Goal: Task Accomplishment & Management: Manage account settings

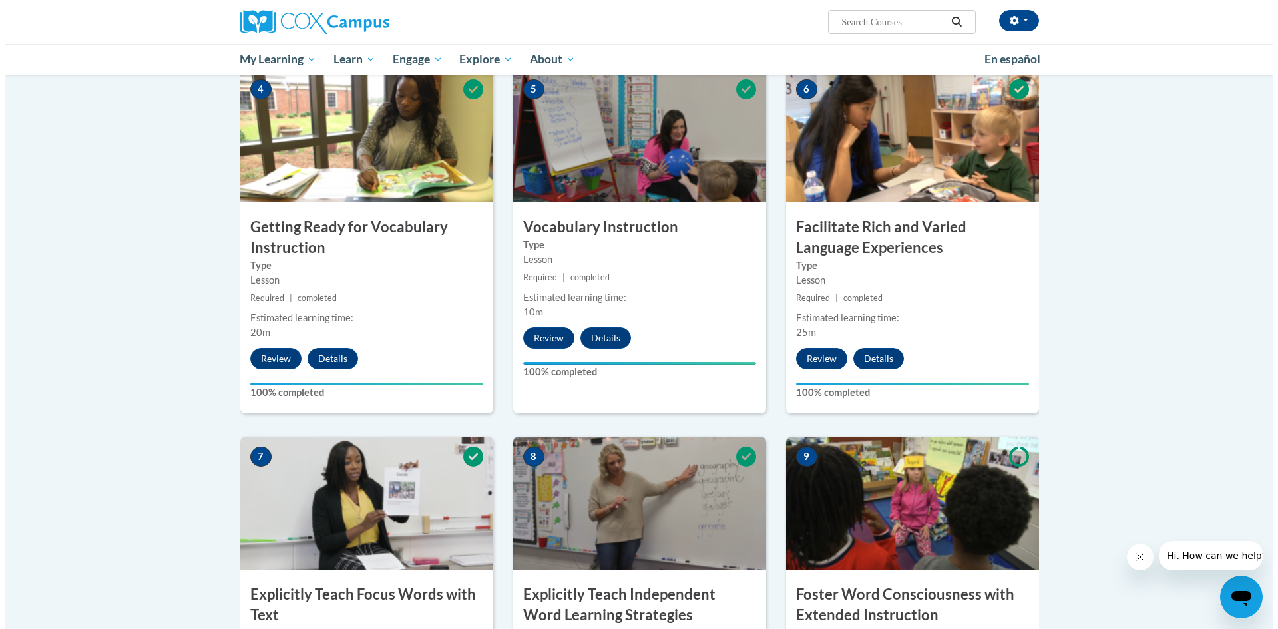
scroll to position [999, 0]
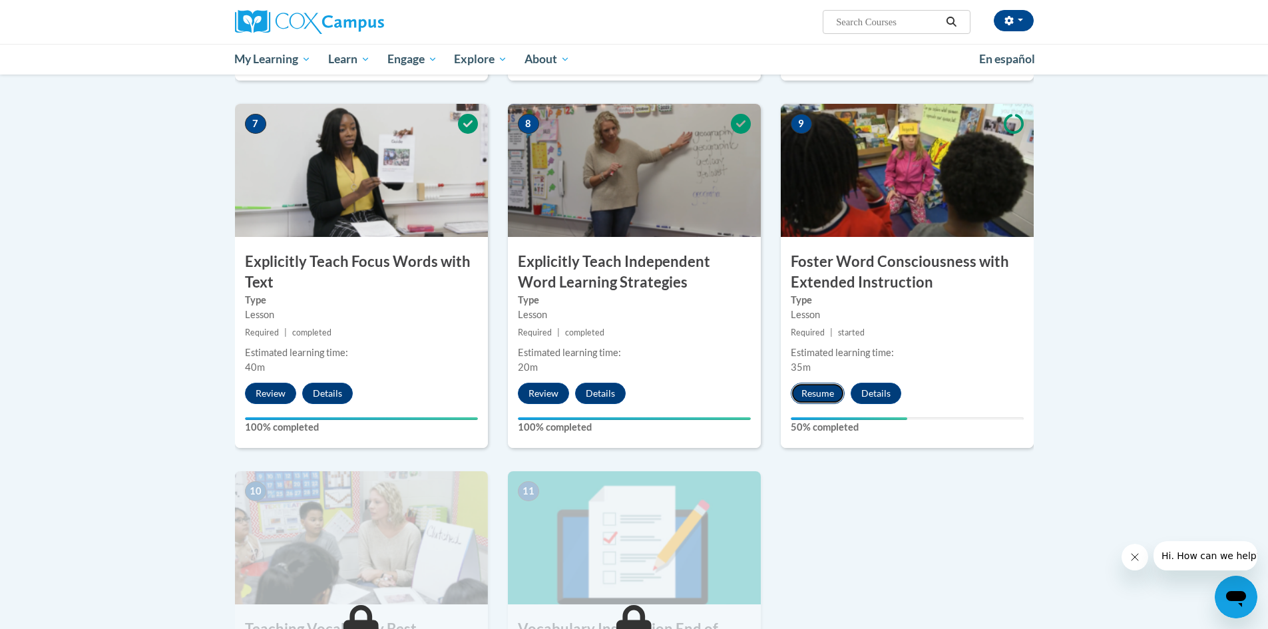
click at [810, 386] on button "Resume" at bounding box center [818, 393] width 54 height 21
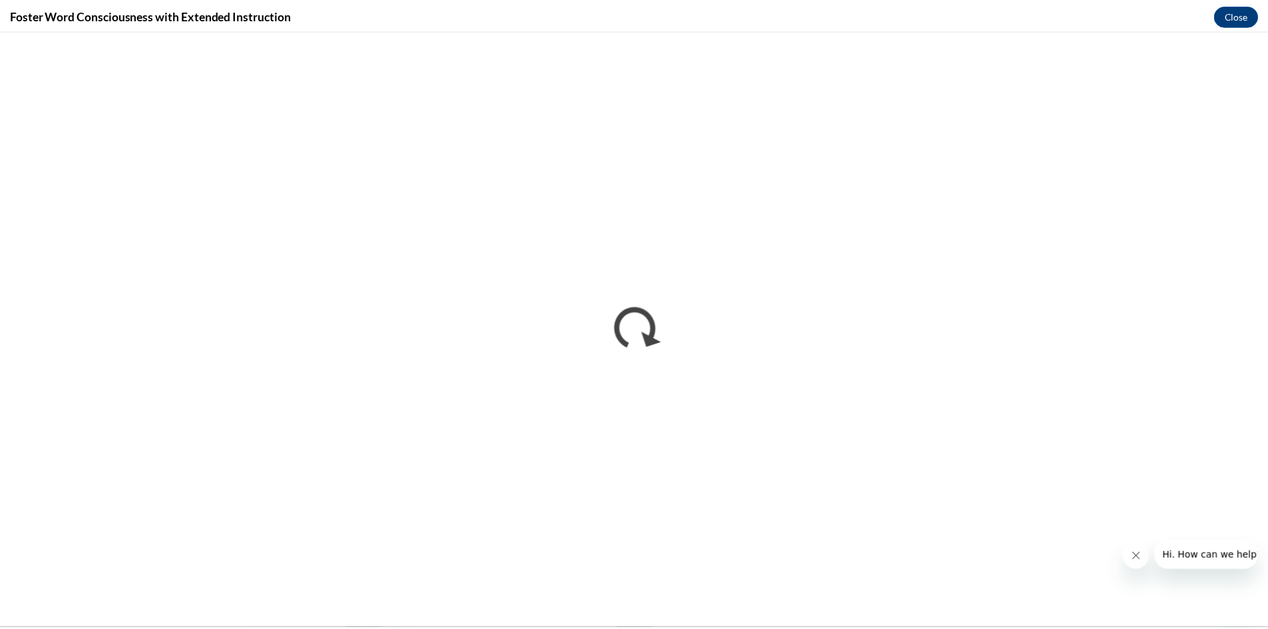
scroll to position [0, 0]
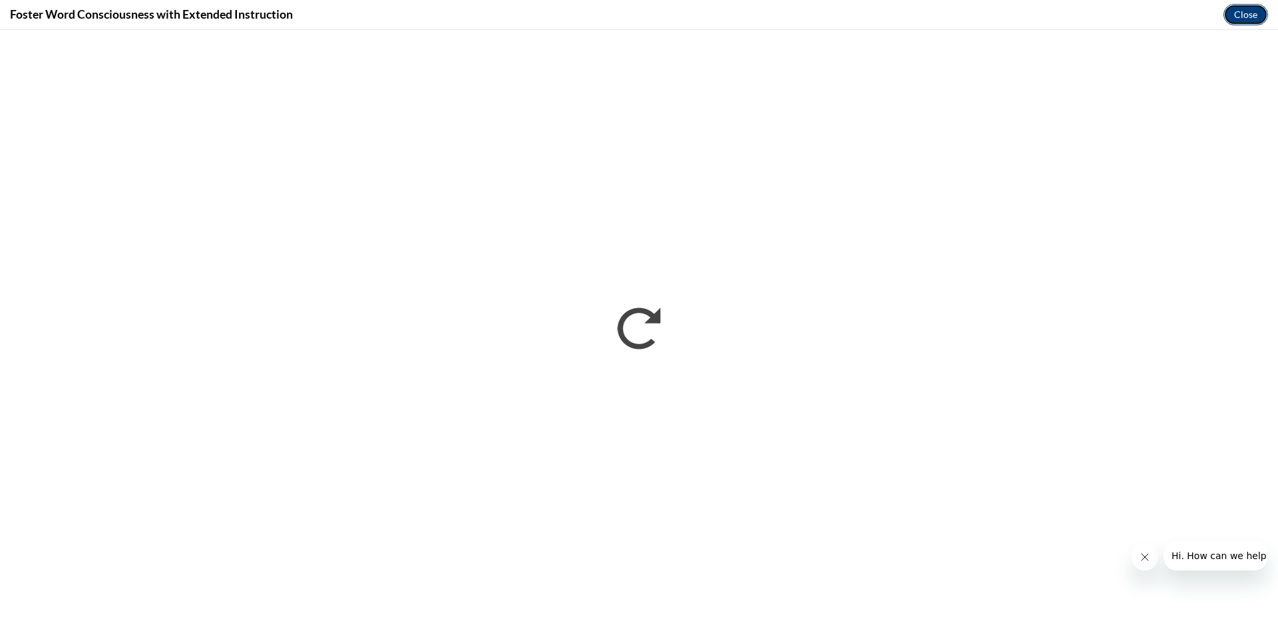
click at [1241, 17] on button "Close" at bounding box center [1246, 14] width 45 height 21
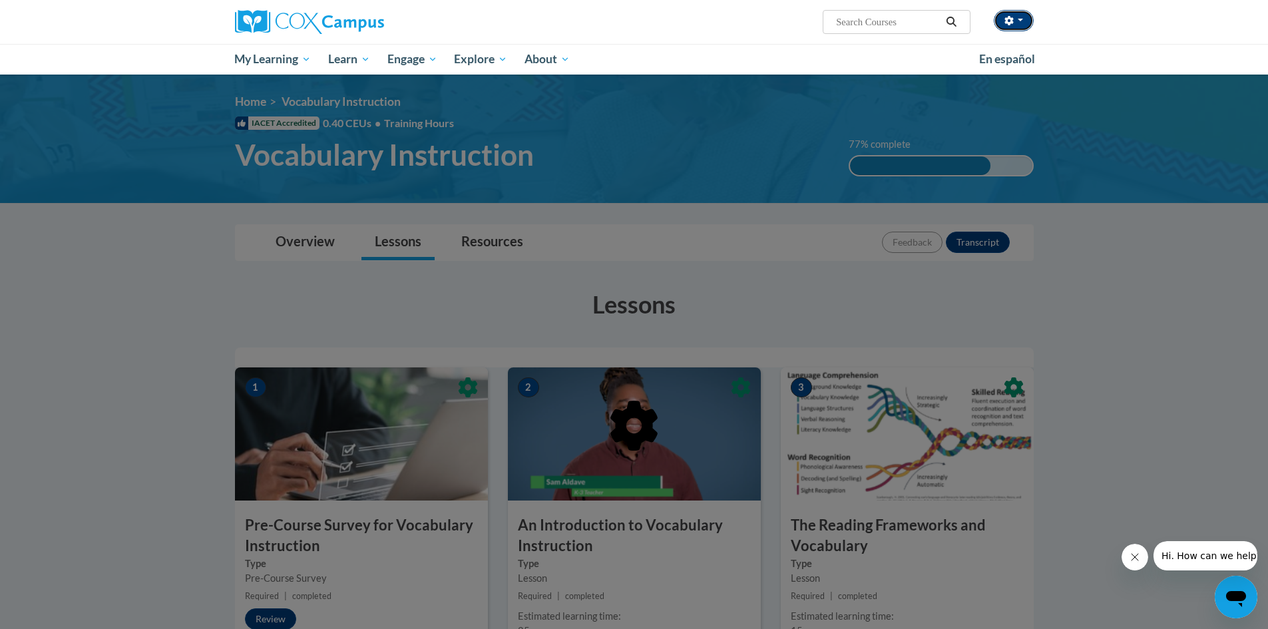
click at [1015, 24] on button "button" at bounding box center [1014, 20] width 40 height 21
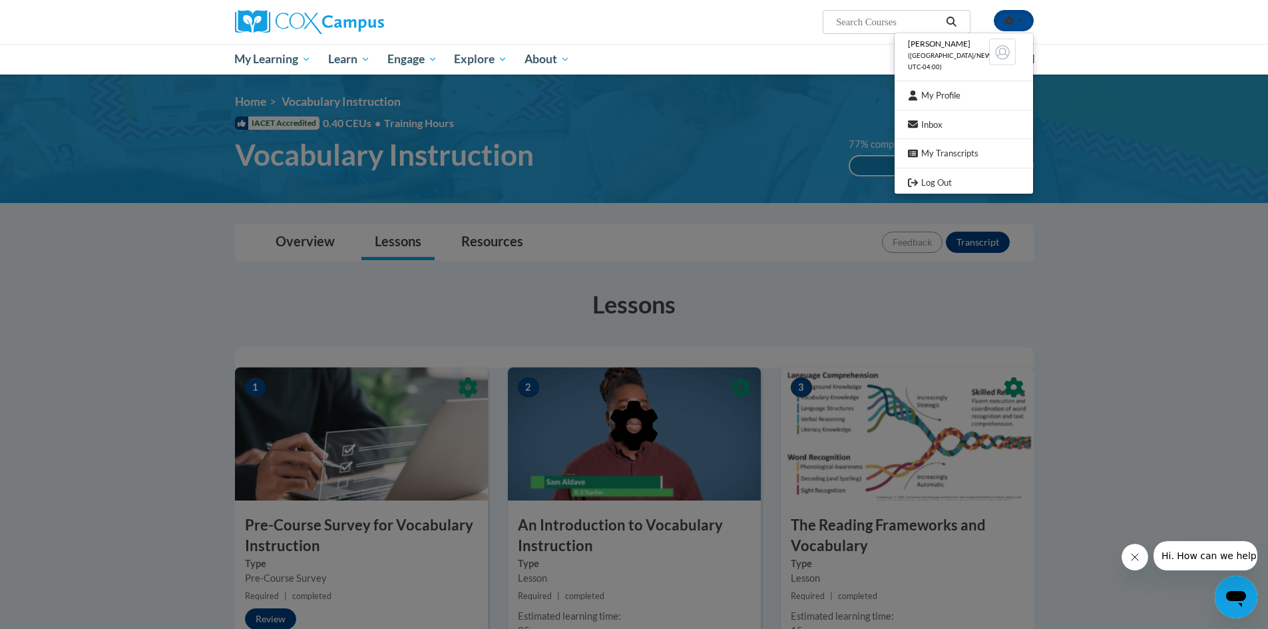
drag, startPoint x: 961, startPoint y: 106, endPoint x: 987, endPoint y: 122, distance: 30.5
click at [961, 106] on ul "[PERSON_NAME] ([GEOGRAPHIC_DATA]/New_York UTC-04:00) My Profile Inbox My Transc…" at bounding box center [964, 114] width 140 height 162
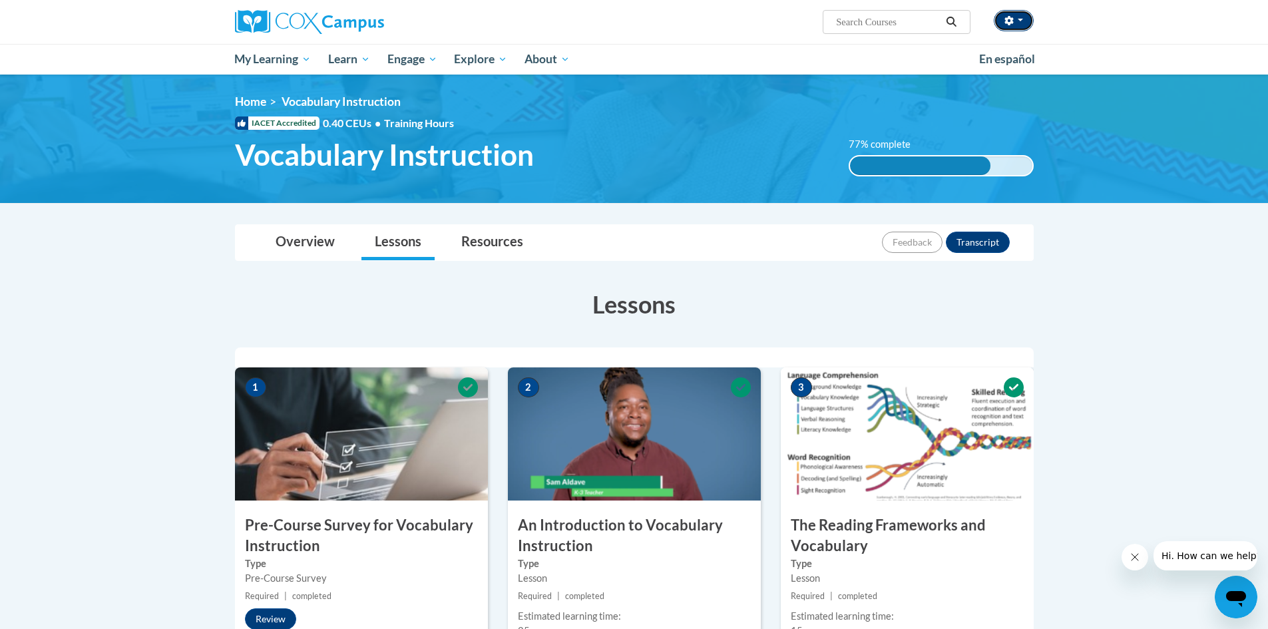
click at [1012, 25] on button "button" at bounding box center [1014, 20] width 40 height 21
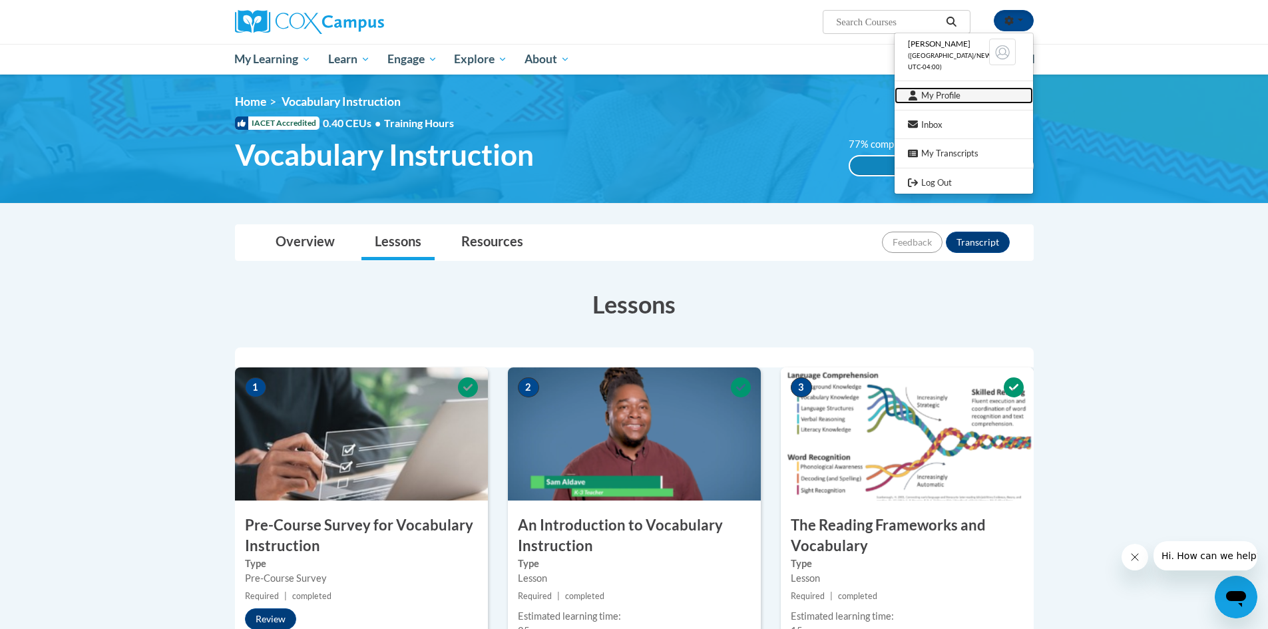
click at [935, 101] on link "My Profile" at bounding box center [964, 95] width 138 height 17
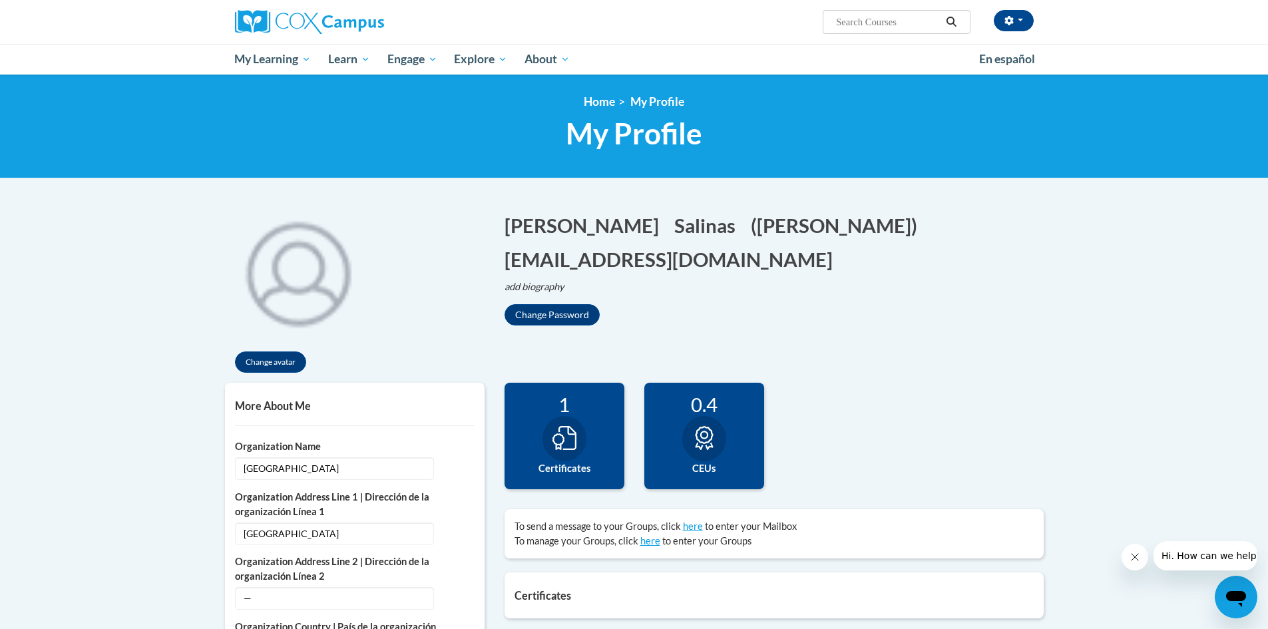
scroll to position [133, 0]
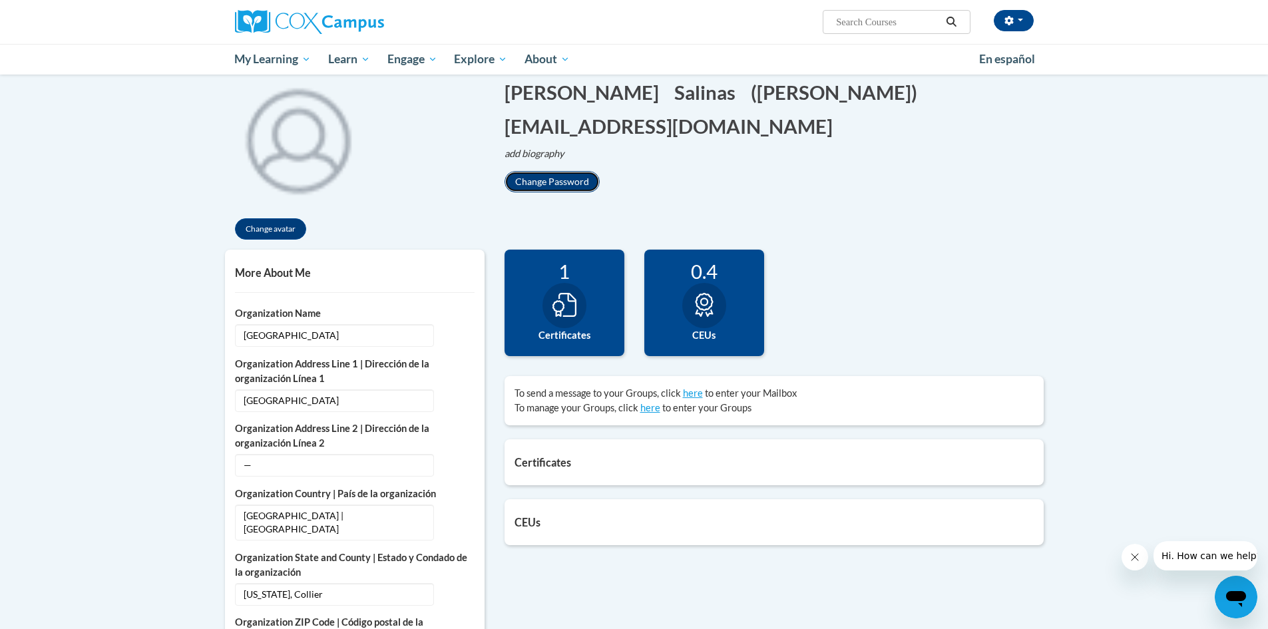
click at [549, 185] on button "Change Password" at bounding box center [552, 181] width 95 height 21
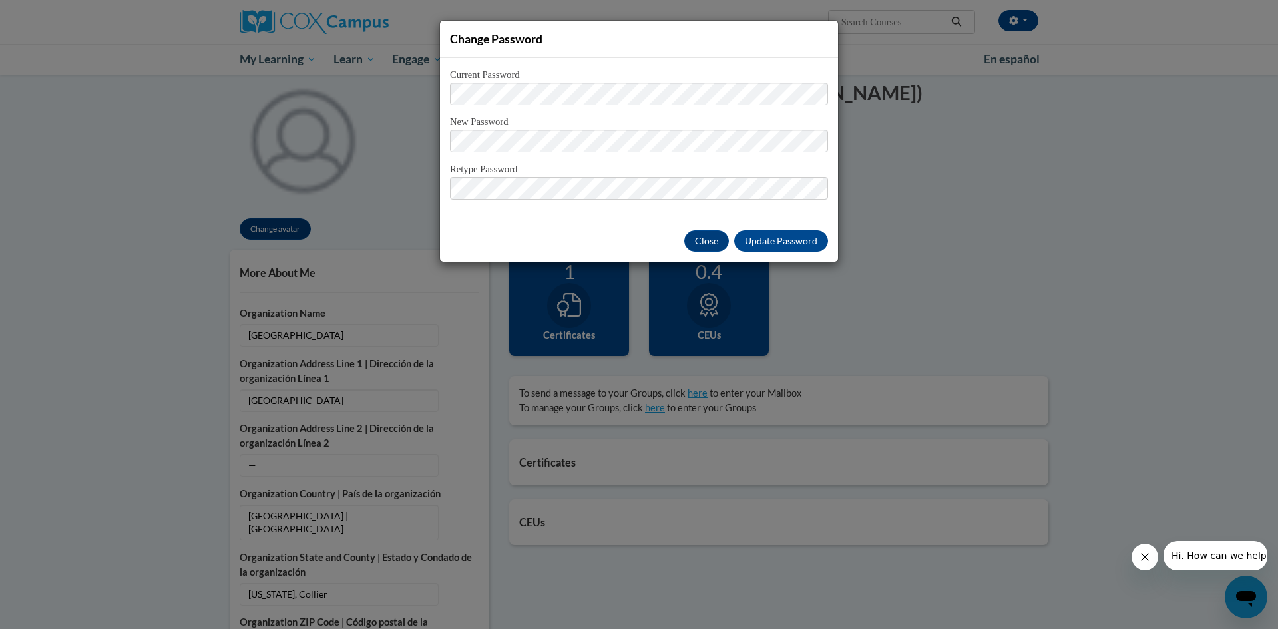
click at [516, 106] on form "Current Password New Password Retype Password" at bounding box center [639, 134] width 378 height 132
click at [716, 244] on button "Close" at bounding box center [706, 240] width 45 height 21
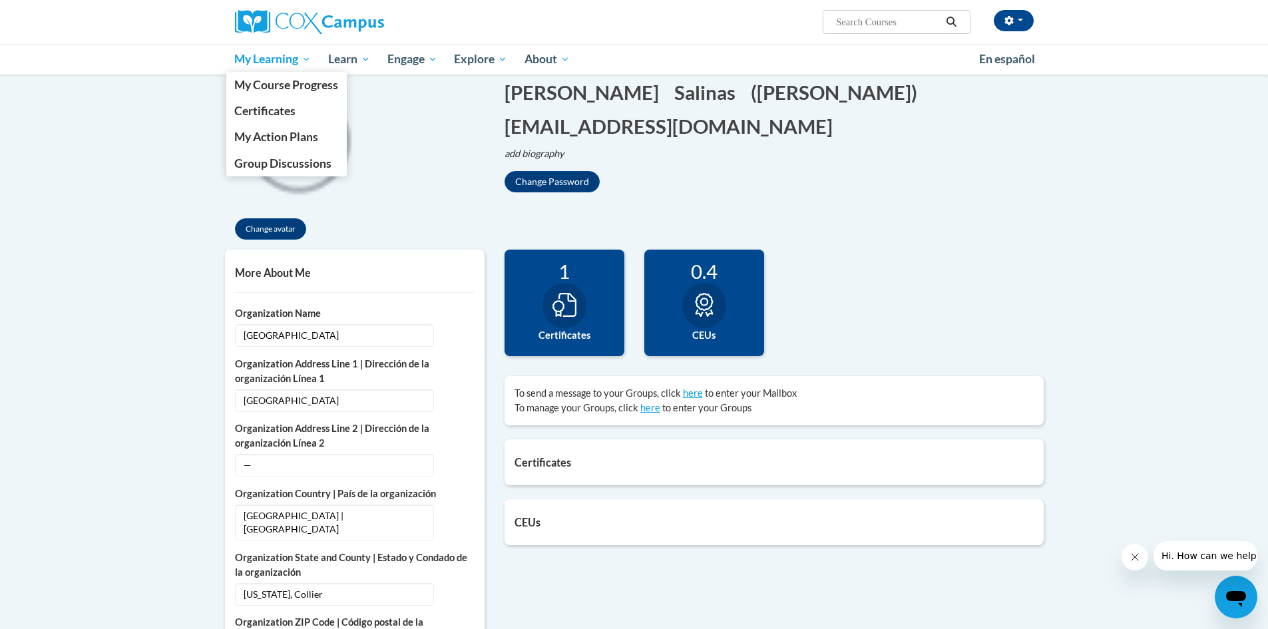
click at [272, 59] on span "My Learning" at bounding box center [272, 59] width 77 height 16
click at [263, 65] on span "My Learning" at bounding box center [272, 59] width 77 height 16
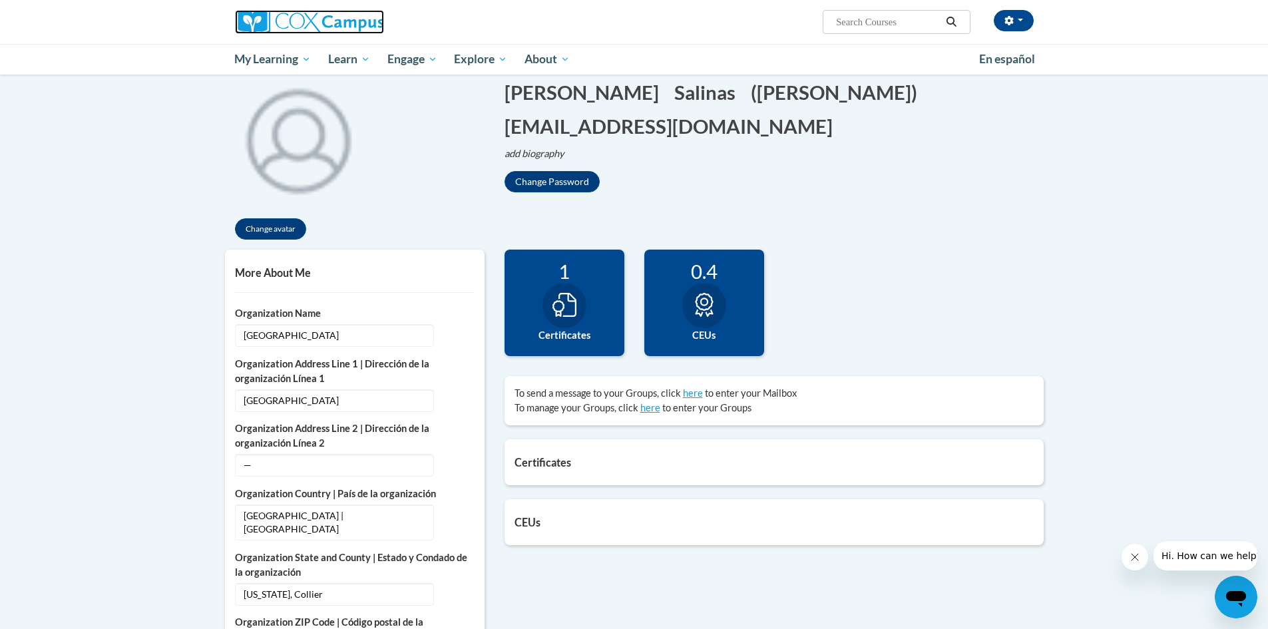
click at [260, 11] on img at bounding box center [309, 22] width 149 height 24
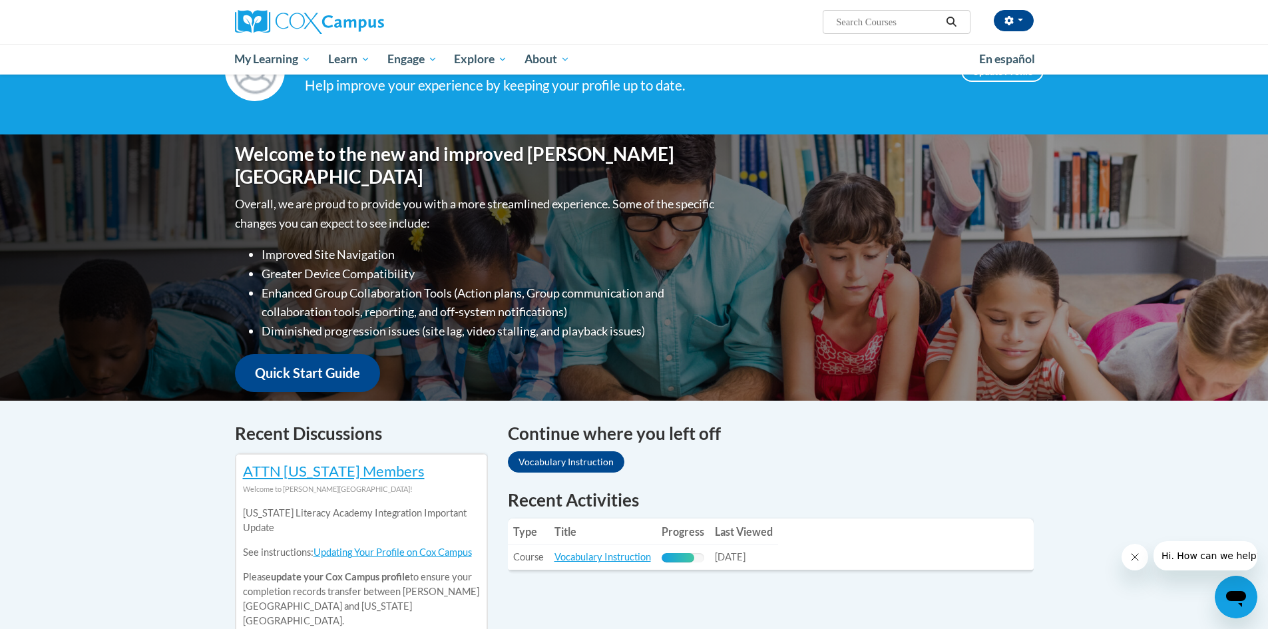
scroll to position [133, 0]
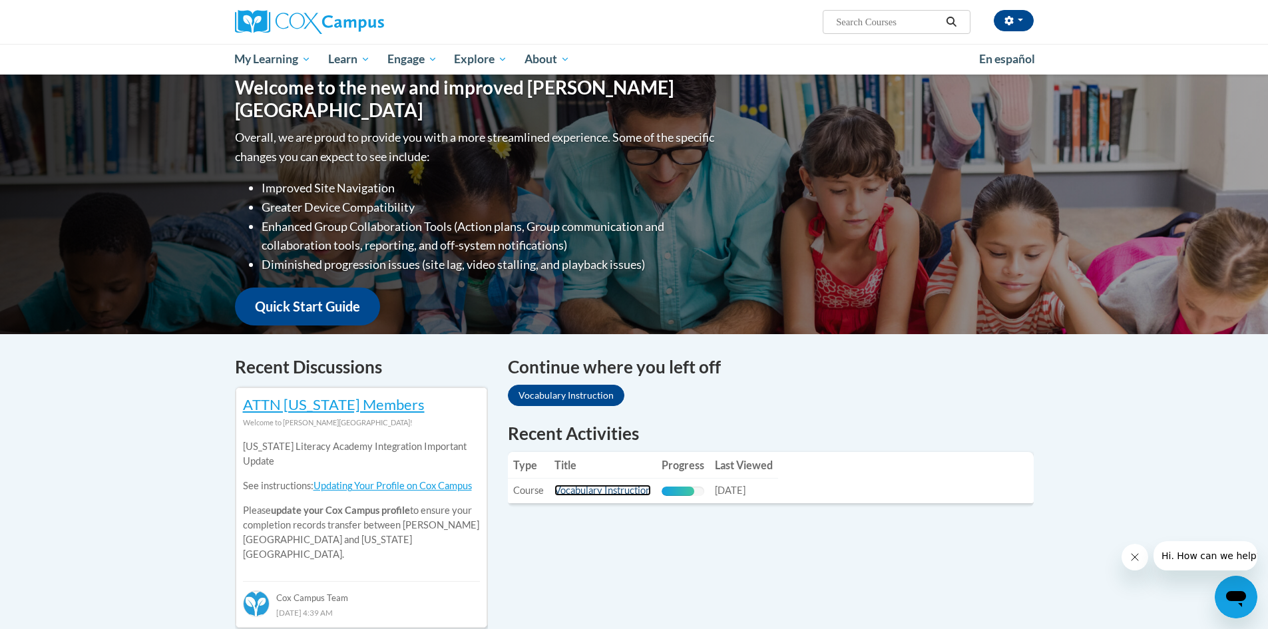
click at [614, 495] on link "Vocabulary Instruction" at bounding box center [603, 490] width 97 height 11
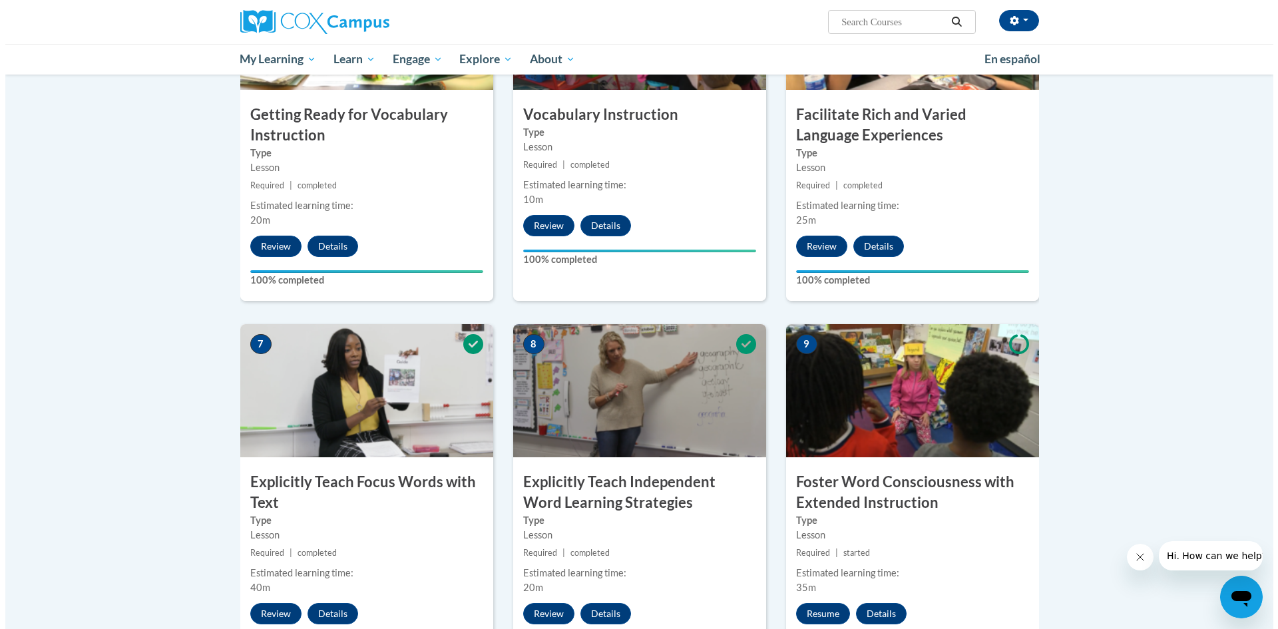
scroll to position [1244, 0]
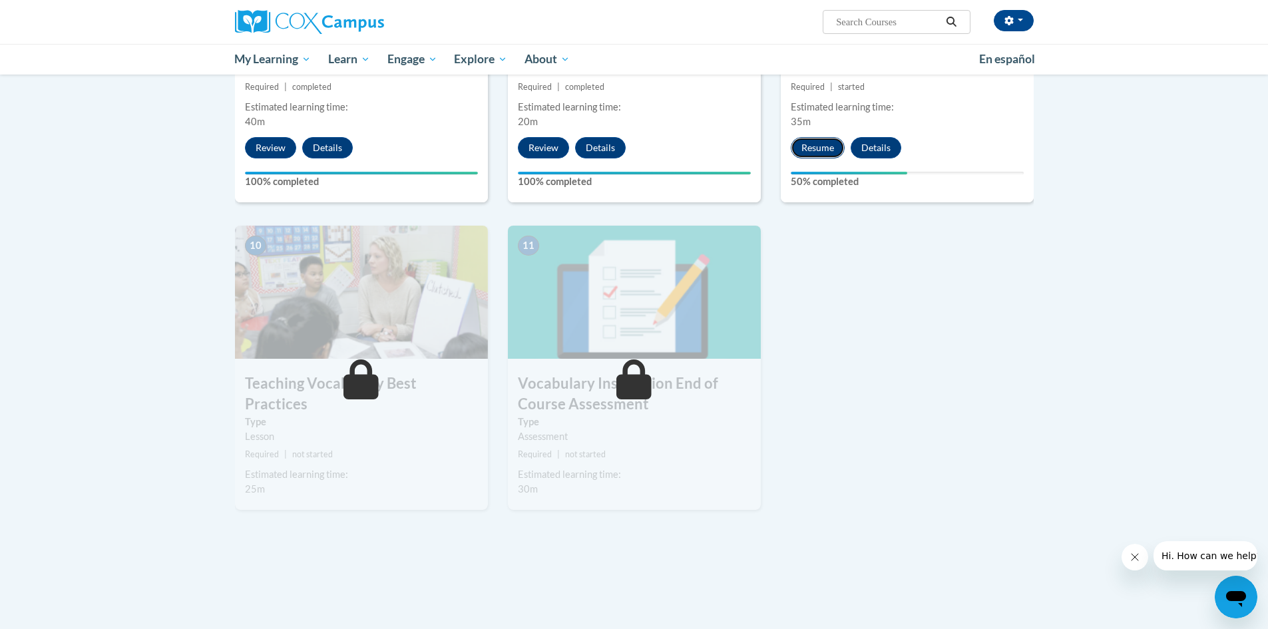
click at [819, 152] on button "Resume" at bounding box center [818, 147] width 54 height 21
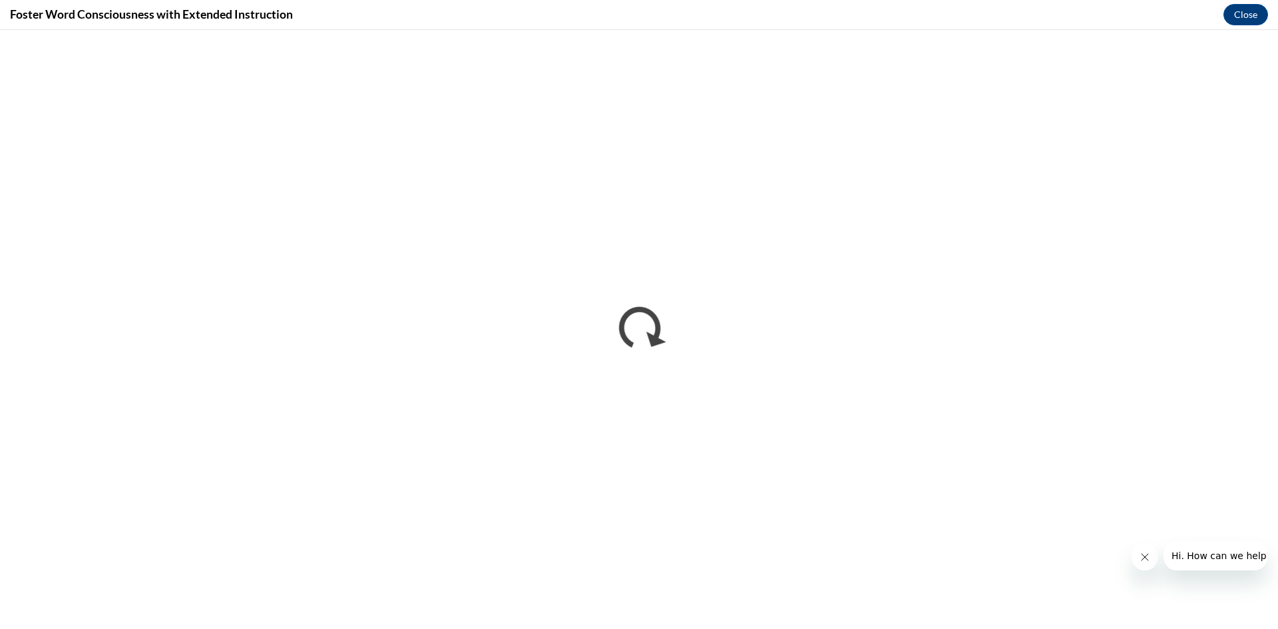
scroll to position [0, 0]
